Goal: Transaction & Acquisition: Purchase product/service

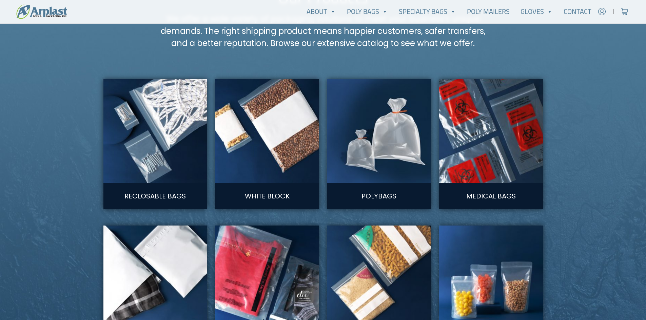
scroll to position [339, 0]
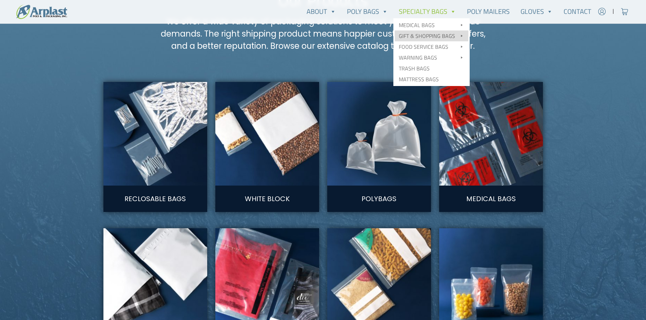
click at [426, 31] on link "Gift & Shopping Bags" at bounding box center [432, 36] width 74 height 11
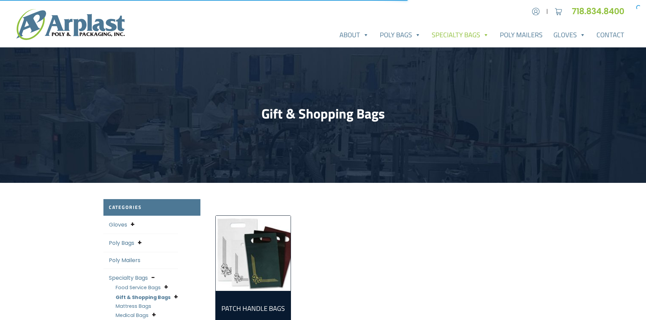
scroll to position [102, 0]
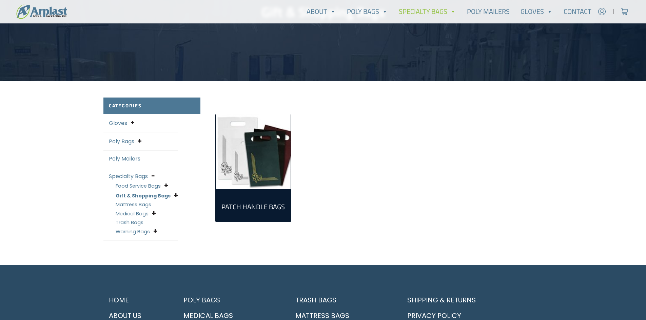
click at [269, 159] on img "Visit product category Patch Handle Bags" at bounding box center [253, 151] width 75 height 75
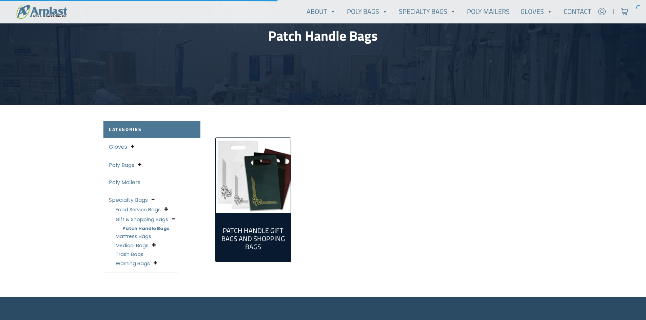
scroll to position [202, 0]
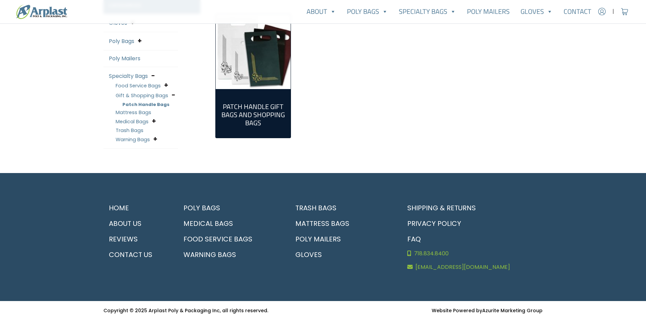
click at [255, 103] on h2 "Patch Handle Gift Bags and Shopping bags (26)" at bounding box center [253, 115] width 64 height 24
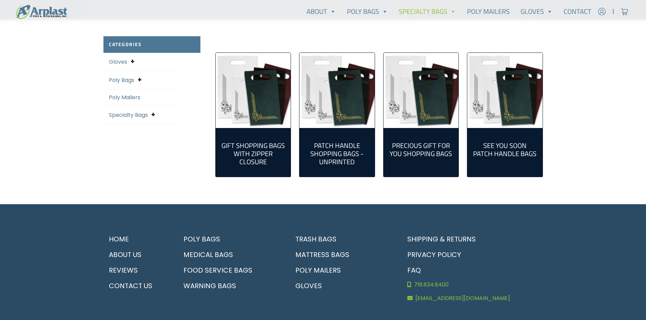
scroll to position [126, 0]
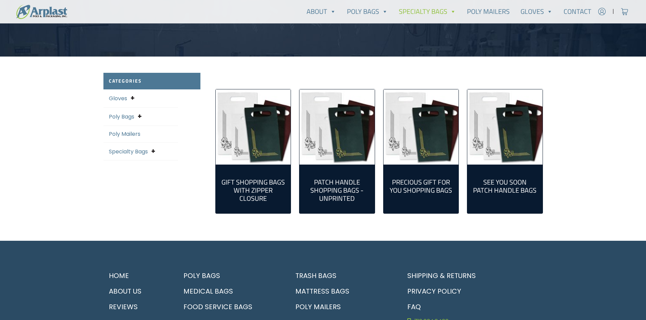
click at [428, 184] on h2 "Precious Gift For You Shopping Bags (4)" at bounding box center [421, 186] width 64 height 16
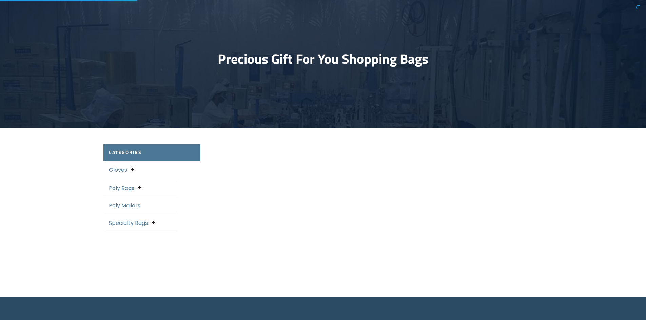
select select "25"
